Goal: Check status: Check status

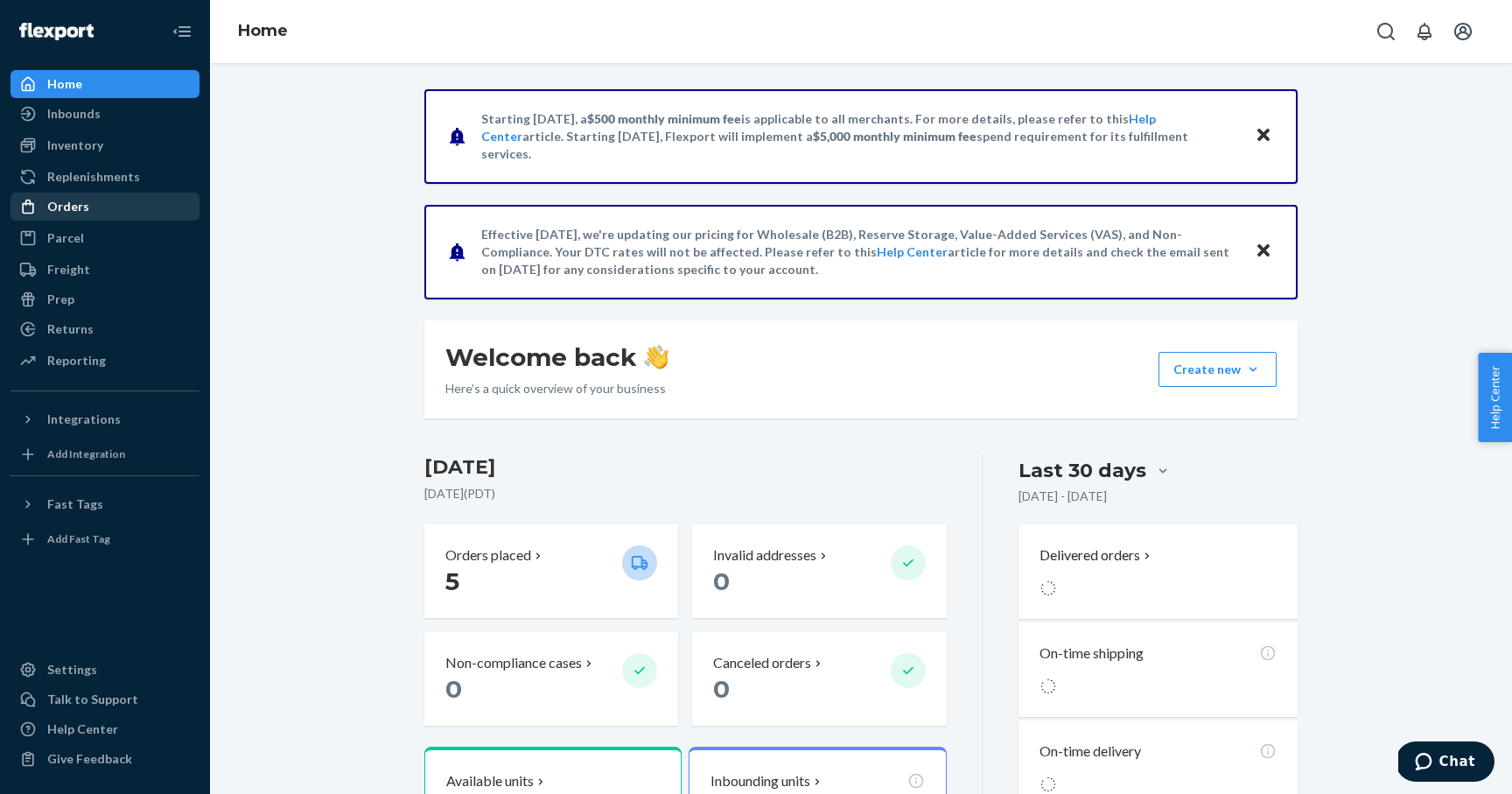
click at [97, 201] on div "Orders" at bounding box center [105, 206] width 185 height 24
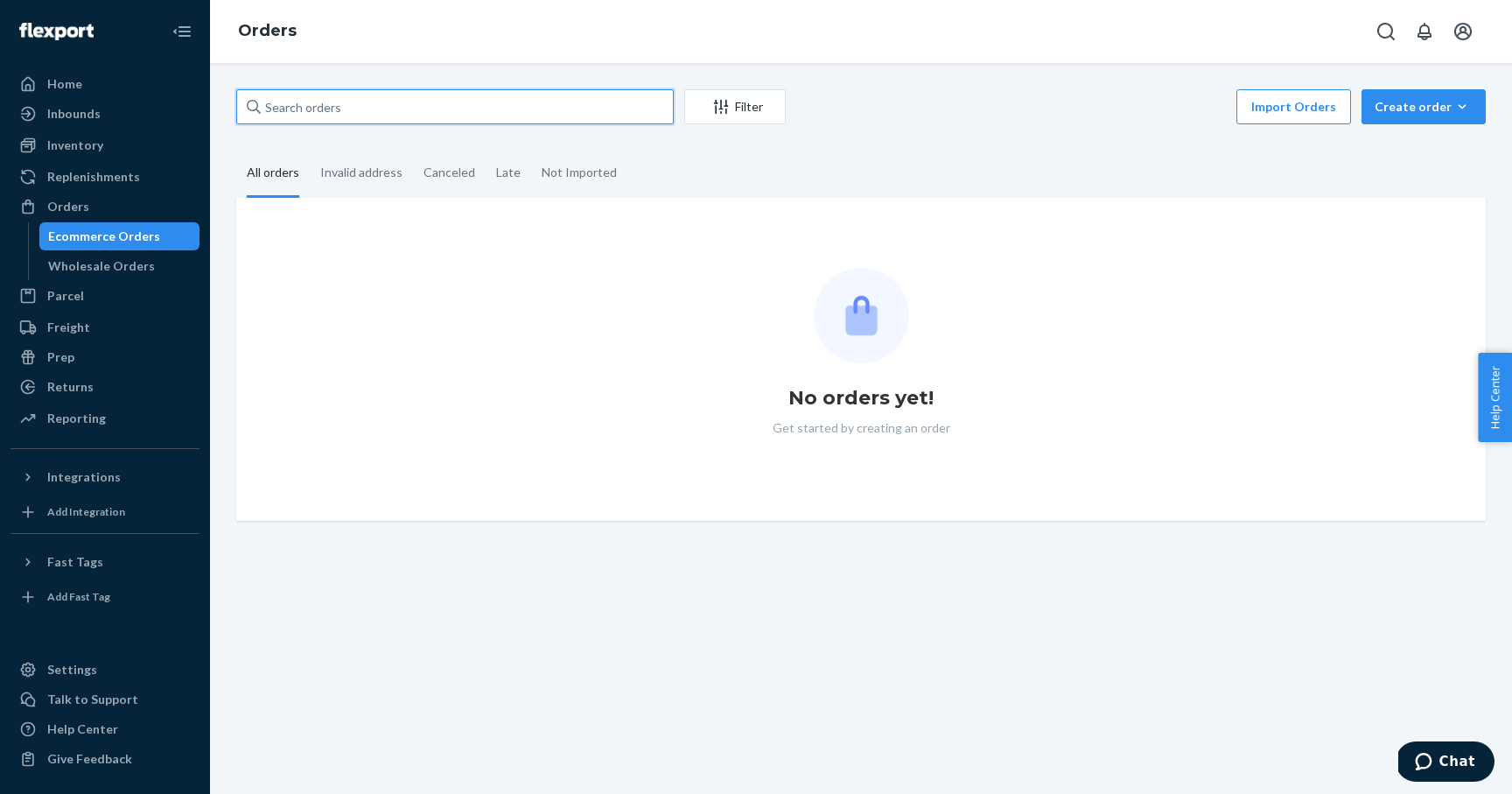
click at [371, 109] on input "text" at bounding box center [454, 106] width 437 height 35
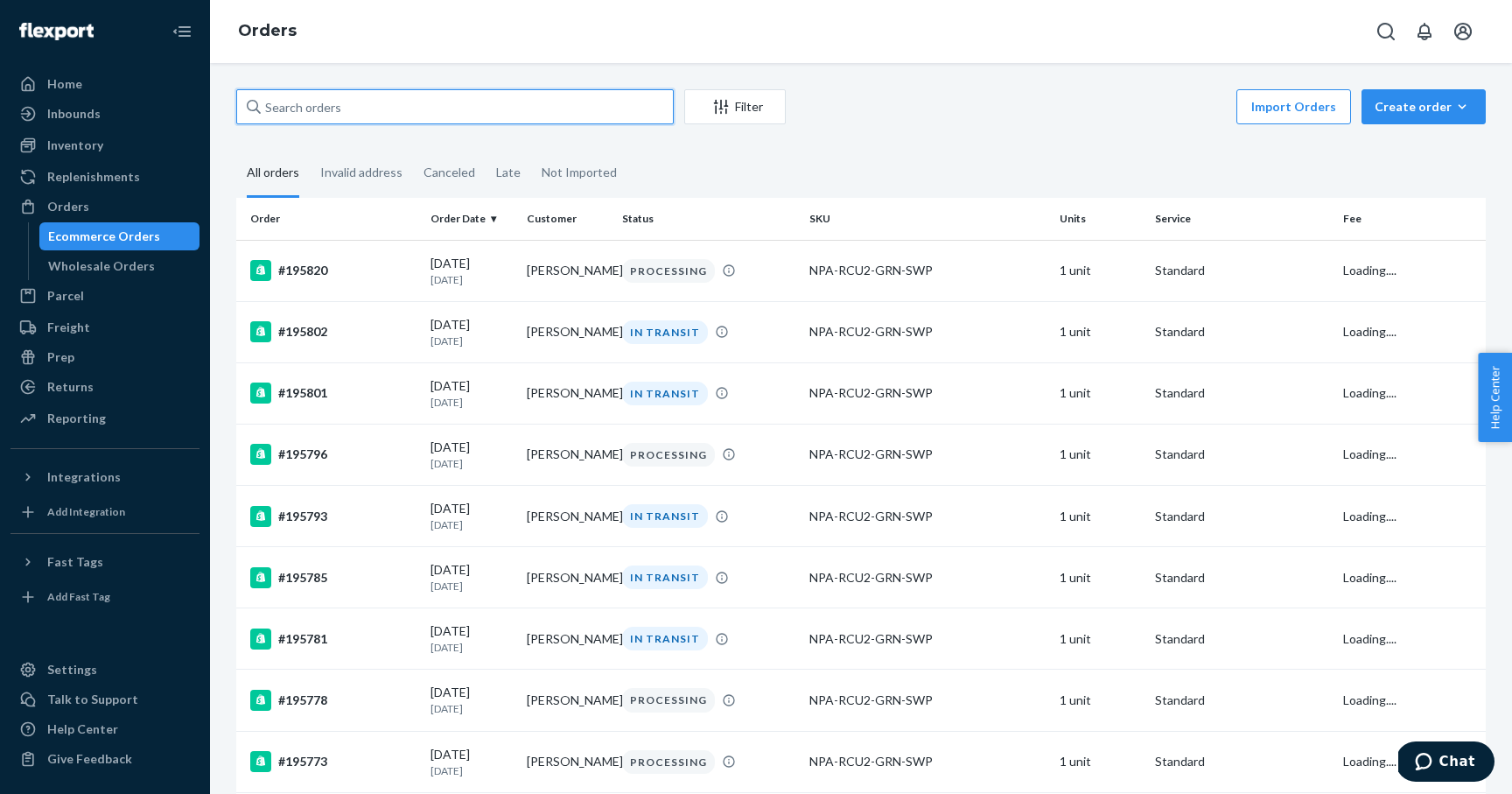
paste input "B39839207rr!!"
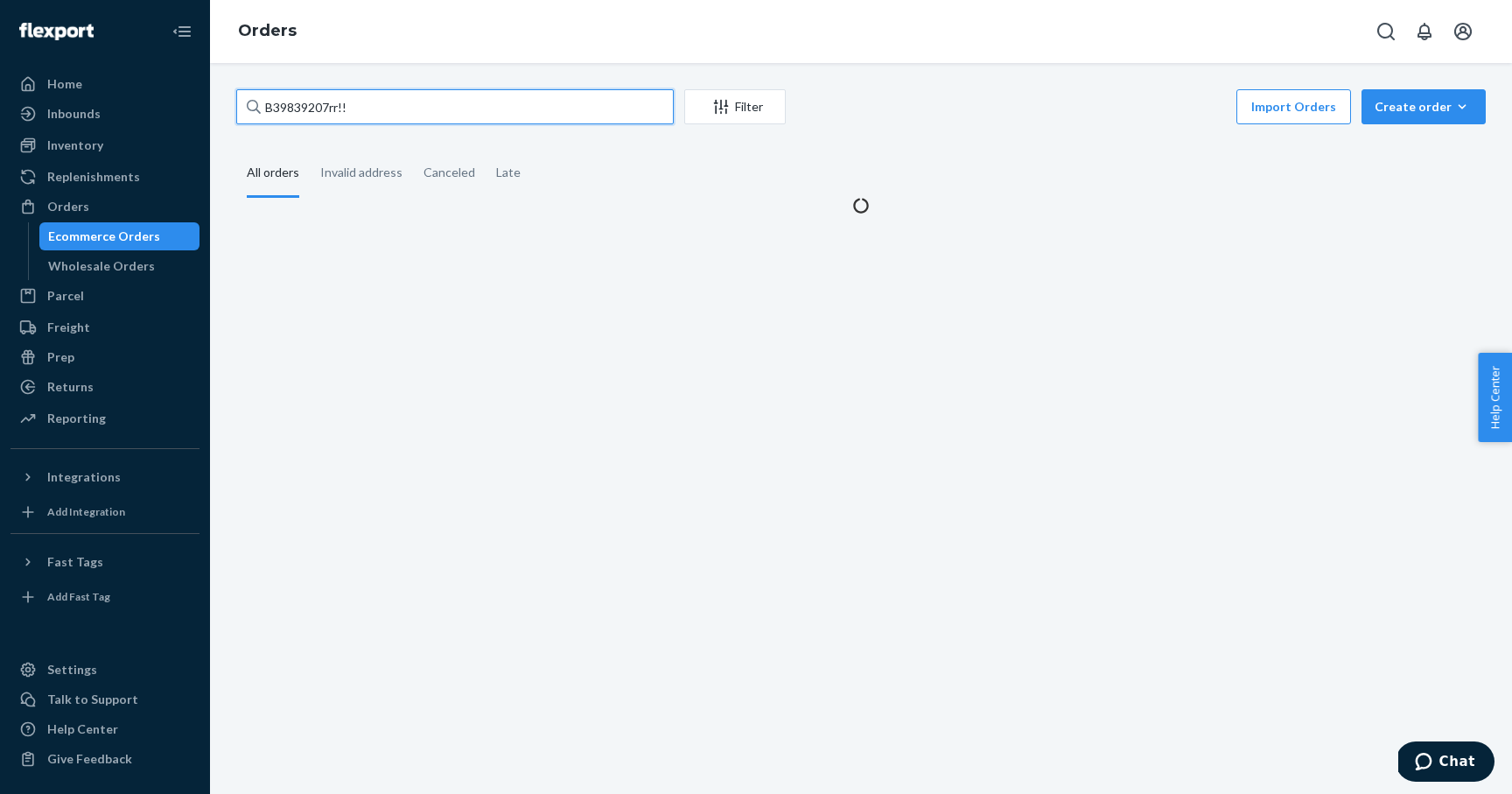
click at [366, 89] on input "B39839207rr!!" at bounding box center [454, 106] width 437 height 35
click at [361, 106] on input "!!" at bounding box center [454, 106] width 437 height 35
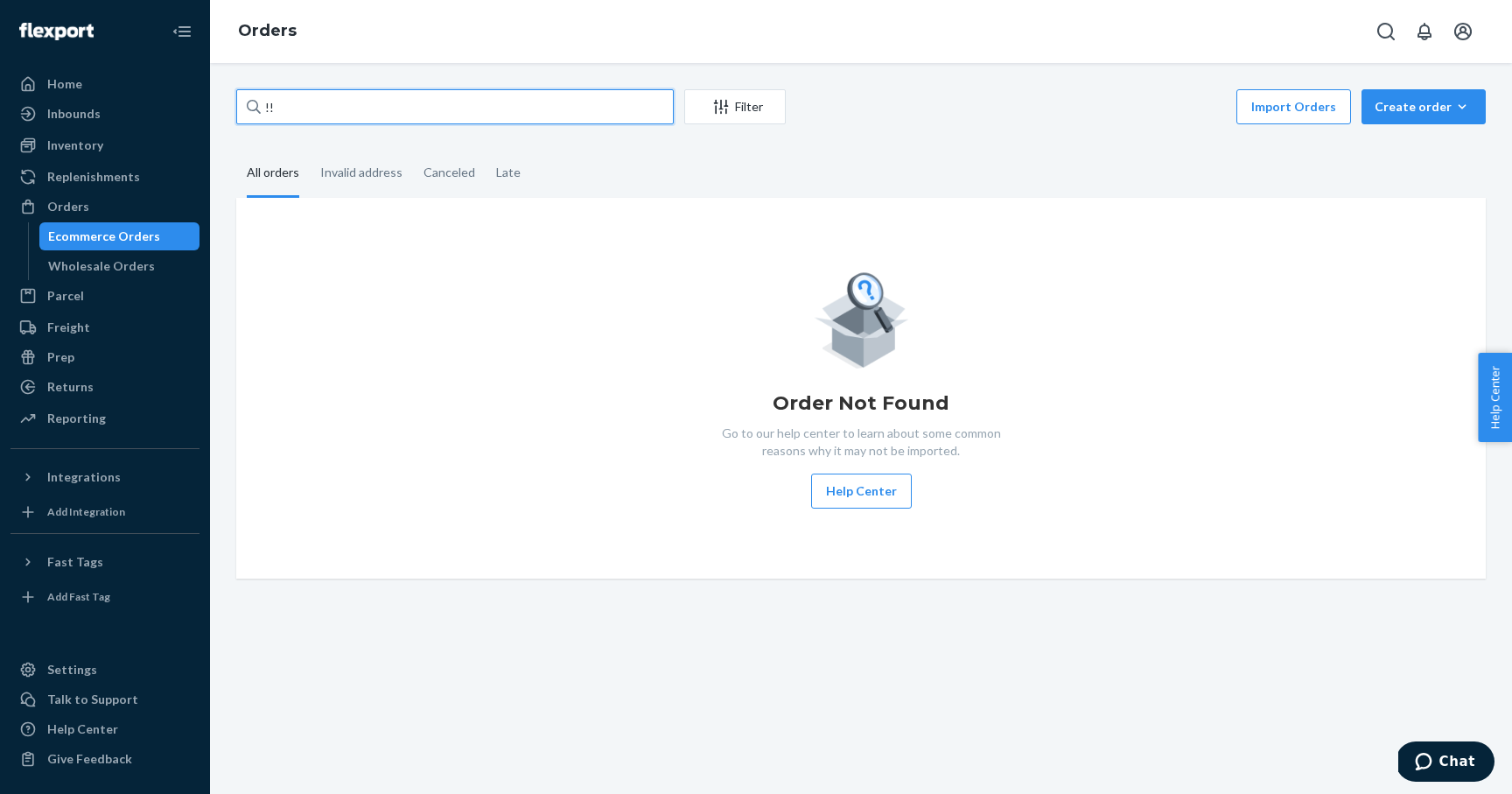
click at [361, 106] on input "!!" at bounding box center [454, 106] width 437 height 35
type input "!"
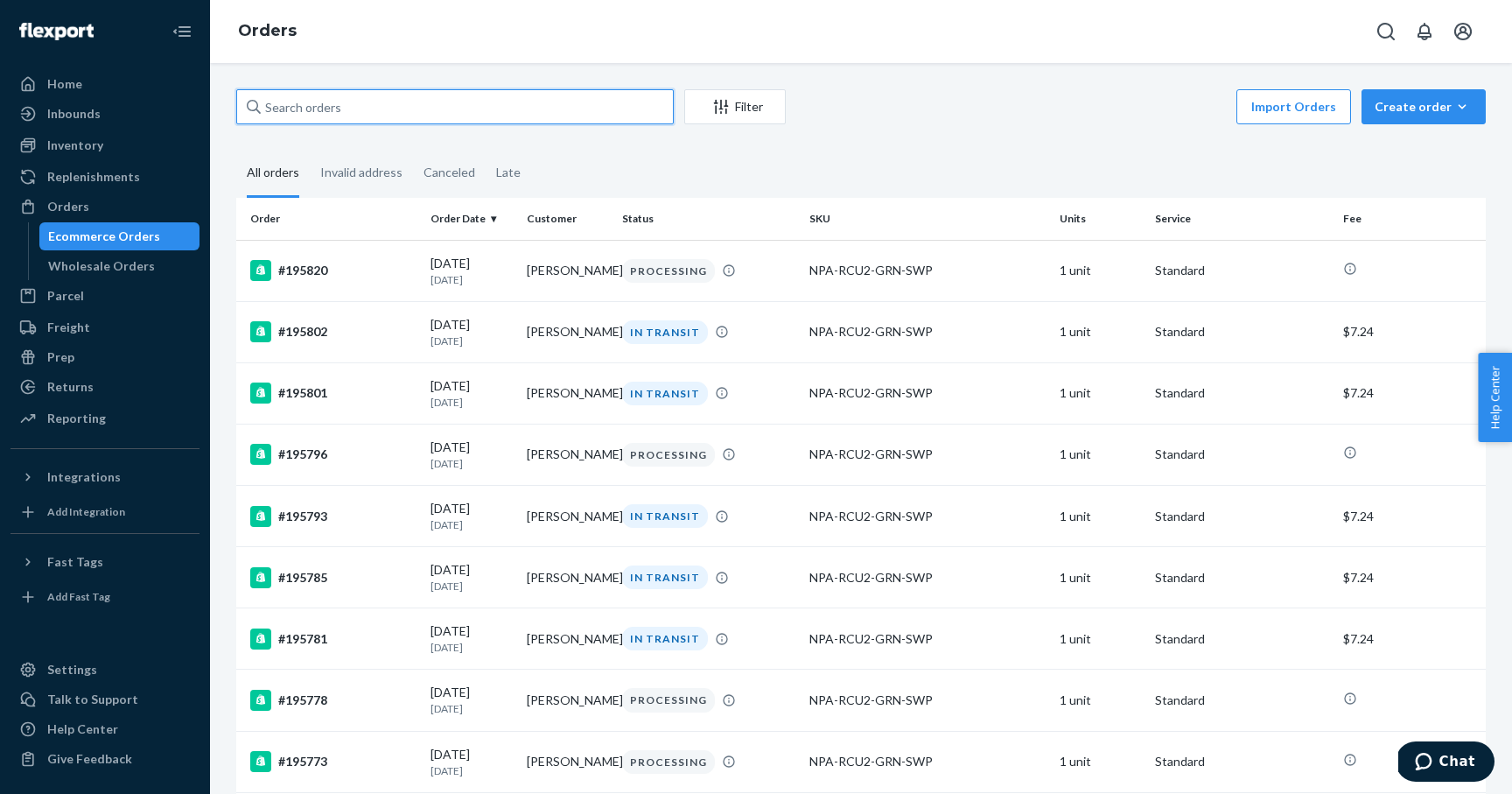
paste input "#195919"
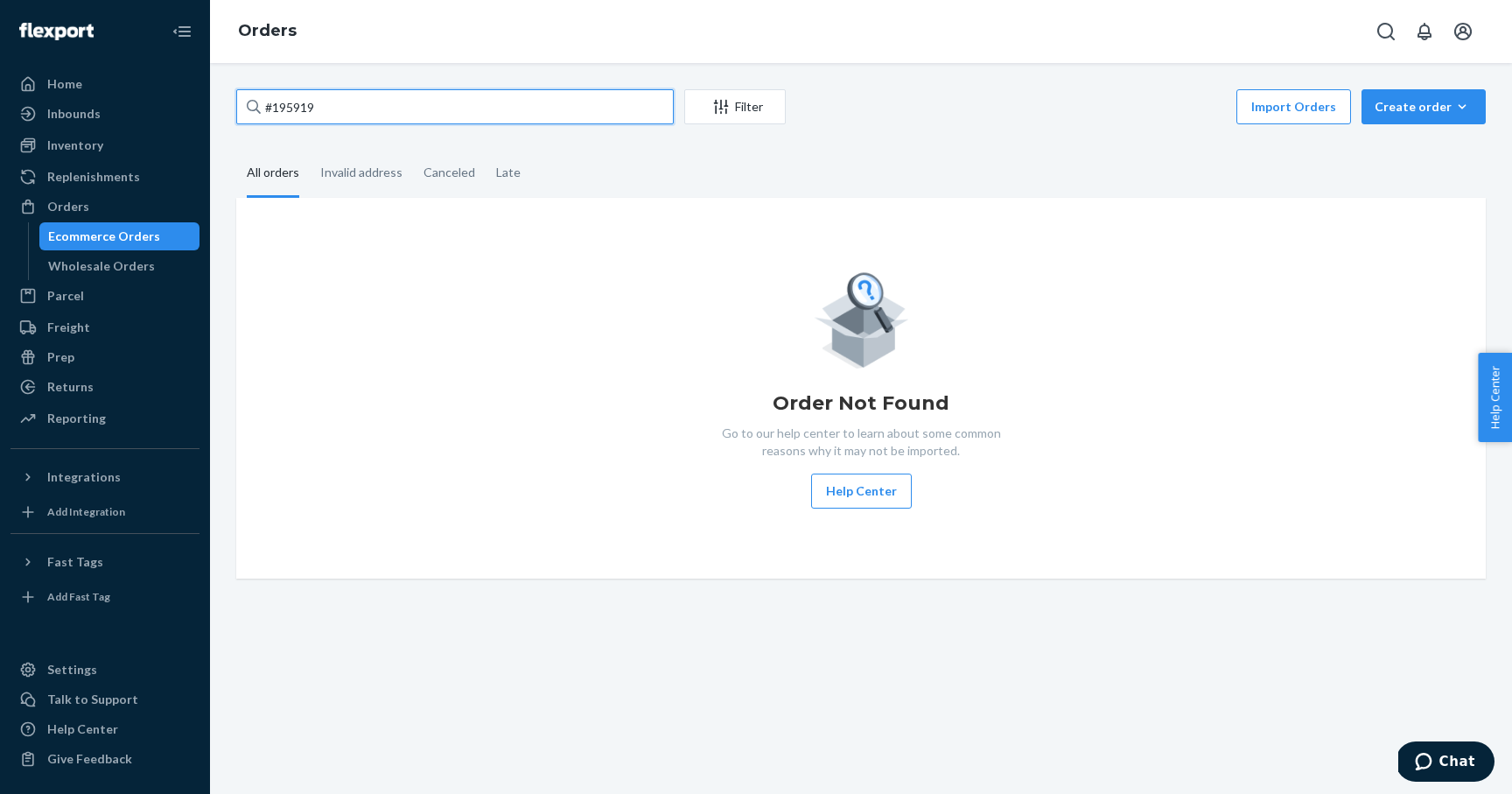
click at [273, 110] on input "#195919" at bounding box center [454, 106] width 437 height 35
type input "195919"
click at [960, 127] on div "Import Orders Create order Ecommerce order Removal order" at bounding box center [1141, 109] width 690 height 39
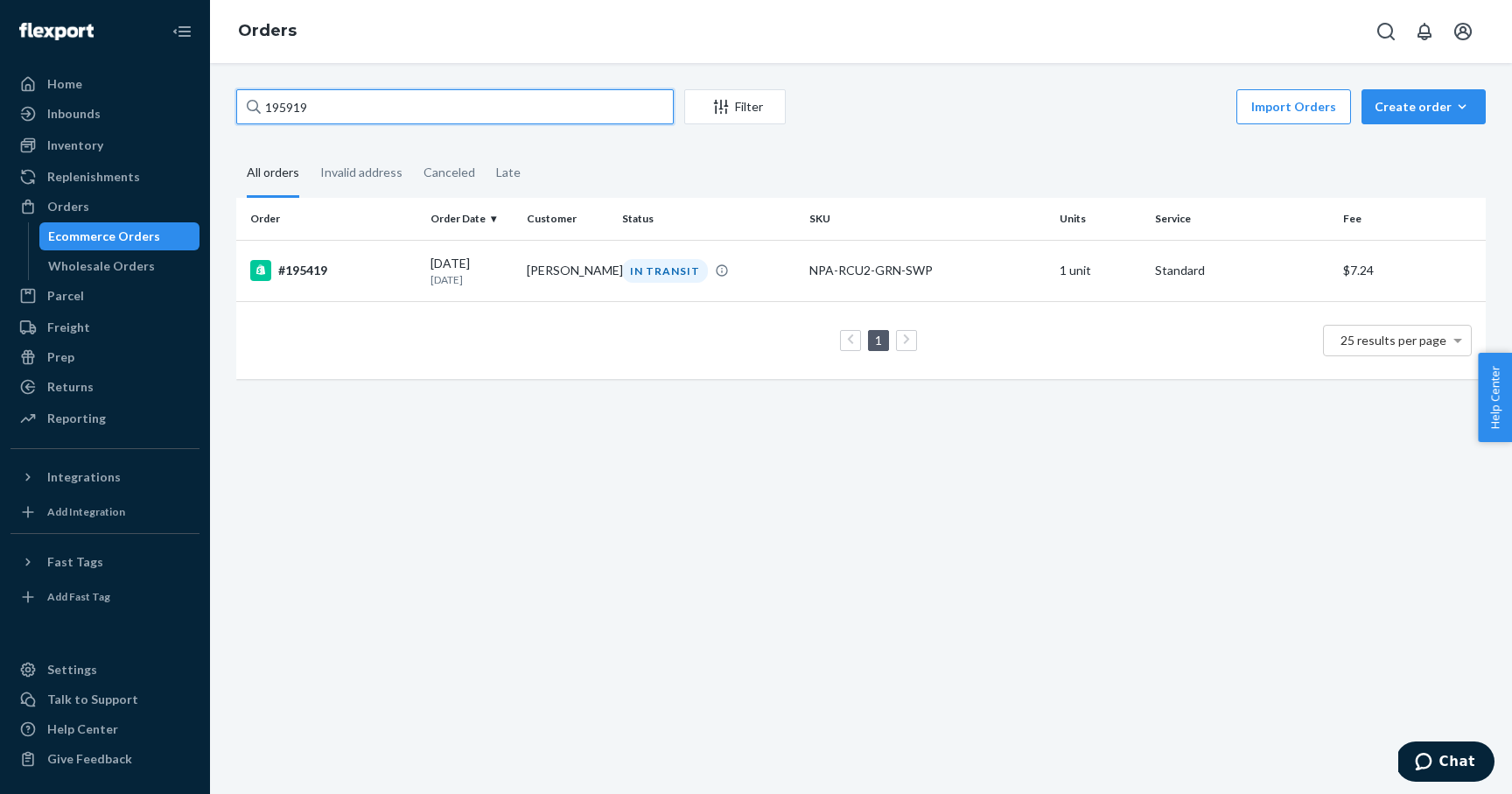
click at [584, 109] on input "195919" at bounding box center [454, 106] width 437 height 35
